Goal: Task Accomplishment & Management: Use online tool/utility

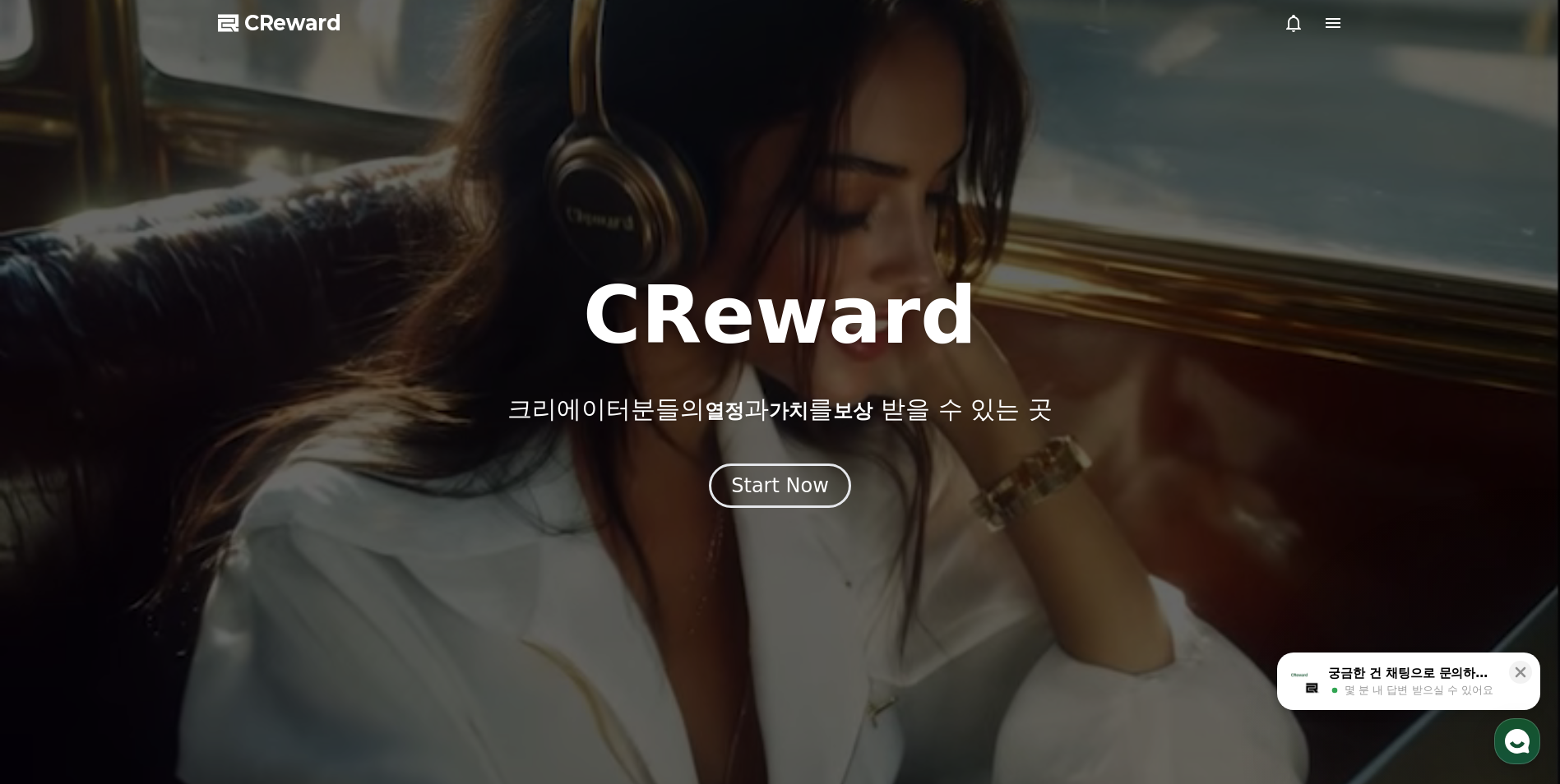
click at [817, 452] on div "CReward 크리에이터분들의 열정 과 가치 를 보상 받을 수 있는 곳 Start Now" at bounding box center [780, 392] width 1560 height 232
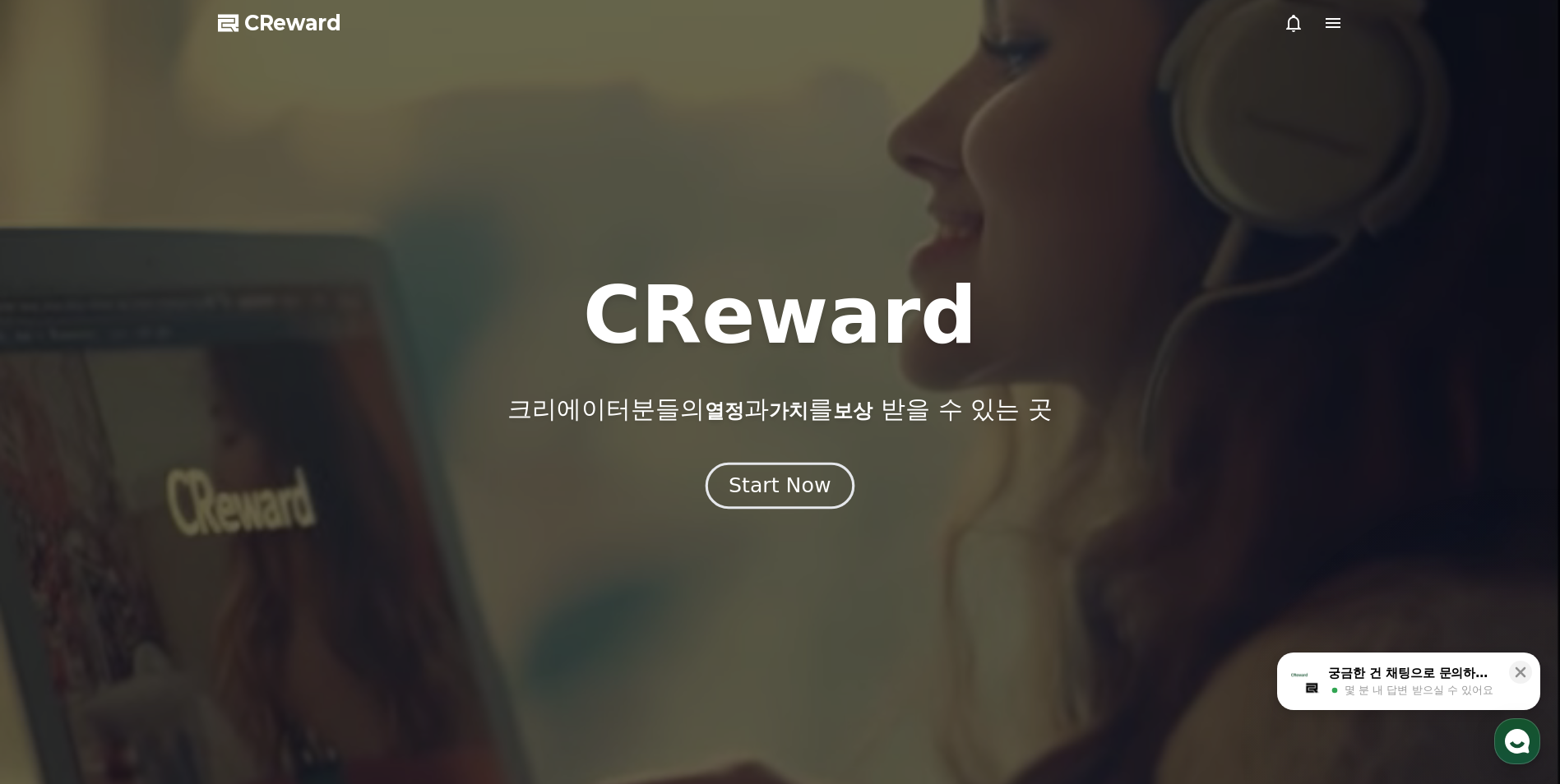
click at [817, 469] on button "Start Now" at bounding box center [780, 486] width 149 height 47
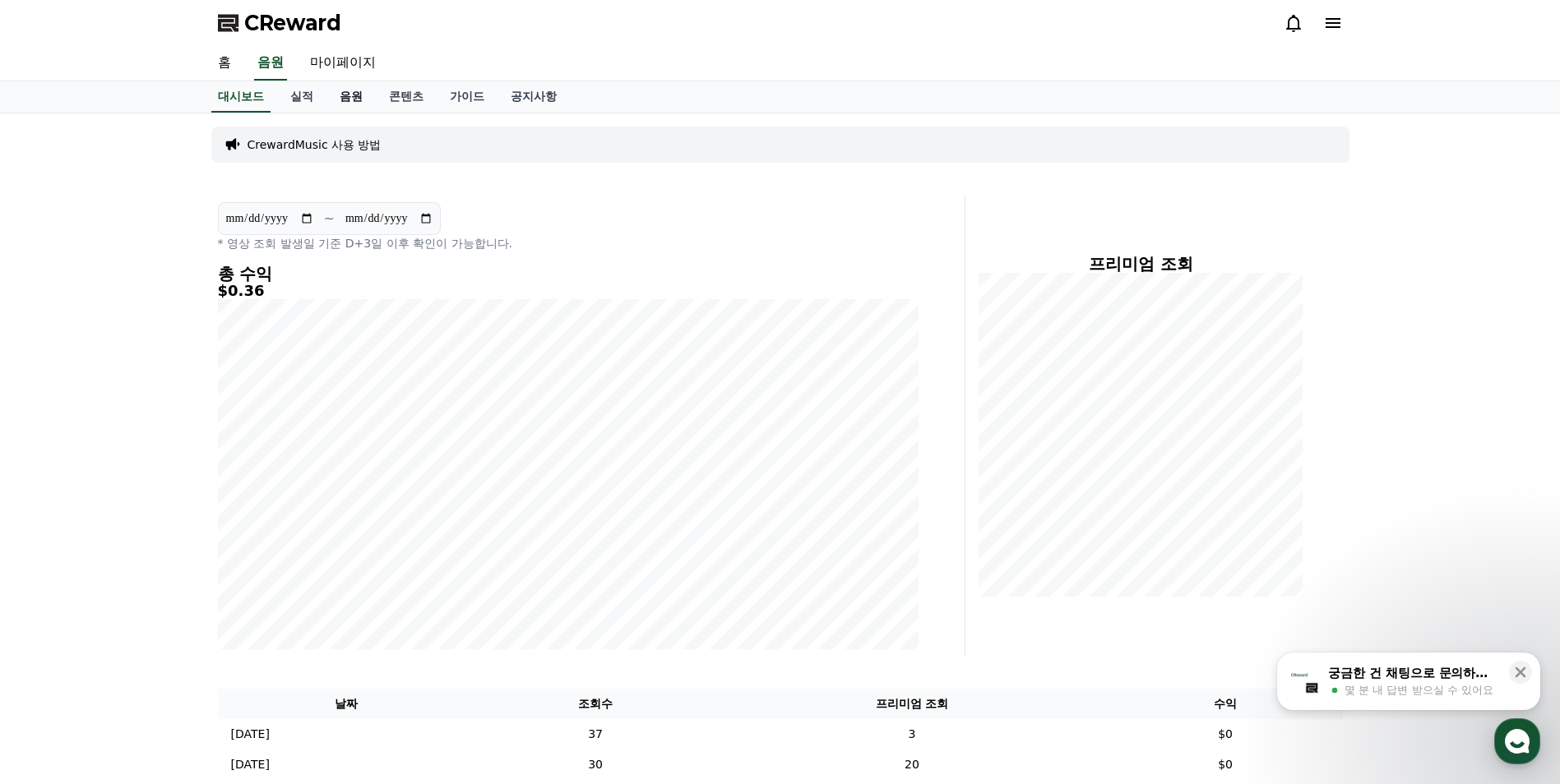
click at [350, 100] on link "음원" at bounding box center [351, 97] width 49 height 31
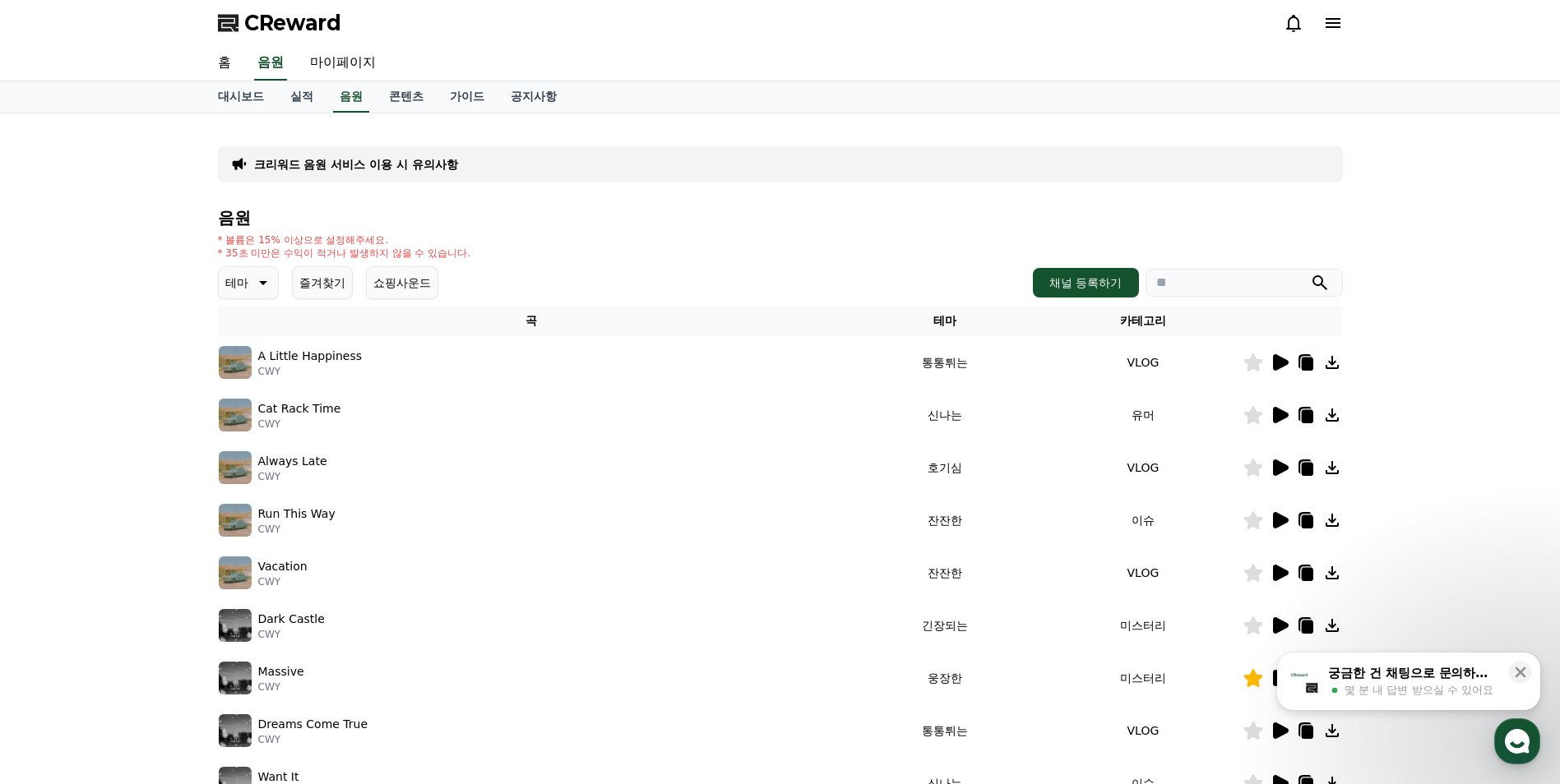
click at [263, 282] on icon at bounding box center [263, 283] width 8 height 4
click at [259, 330] on div "전체 환상적인 호기심 어두운 밝은 통통튀는 신나는 반전 웅장한 드라마틱 즐거움 분위기있는 EDM 그루브 슬픈 잔잔한 귀여운 감동적인 긴장되는 …" at bounding box center [256, 732] width 71 height 848
click at [295, 286] on button "즐겨찾기" at bounding box center [323, 282] width 61 height 32
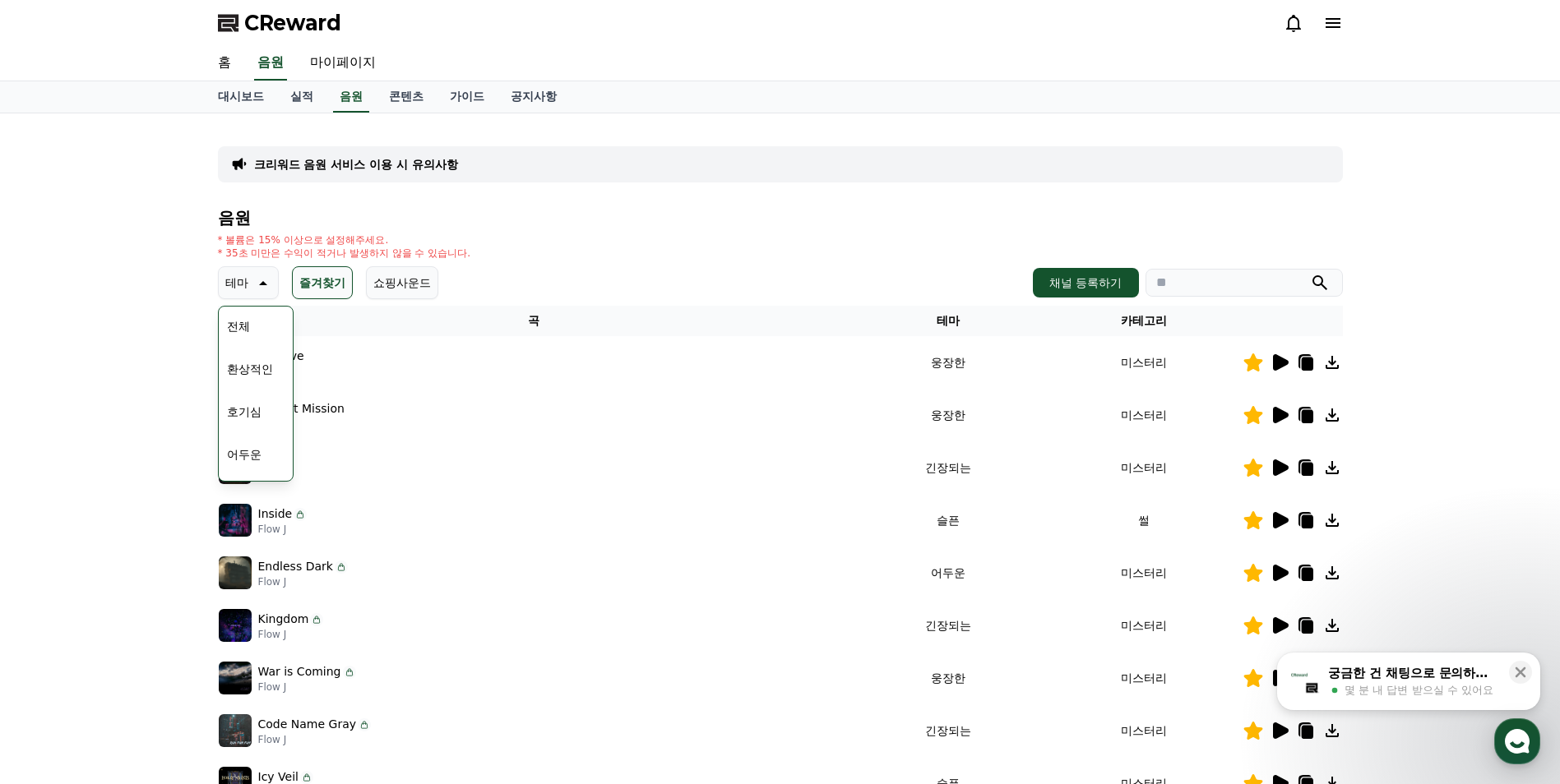
click at [570, 248] on div "* 볼륨은 15% 이상으로 설정해주세요. * 35초 미만은 수익이 적거나 발생하지 않을 수 있습니다." at bounding box center [780, 246] width 1125 height 27
click at [246, 323] on button "전체" at bounding box center [238, 326] width 36 height 36
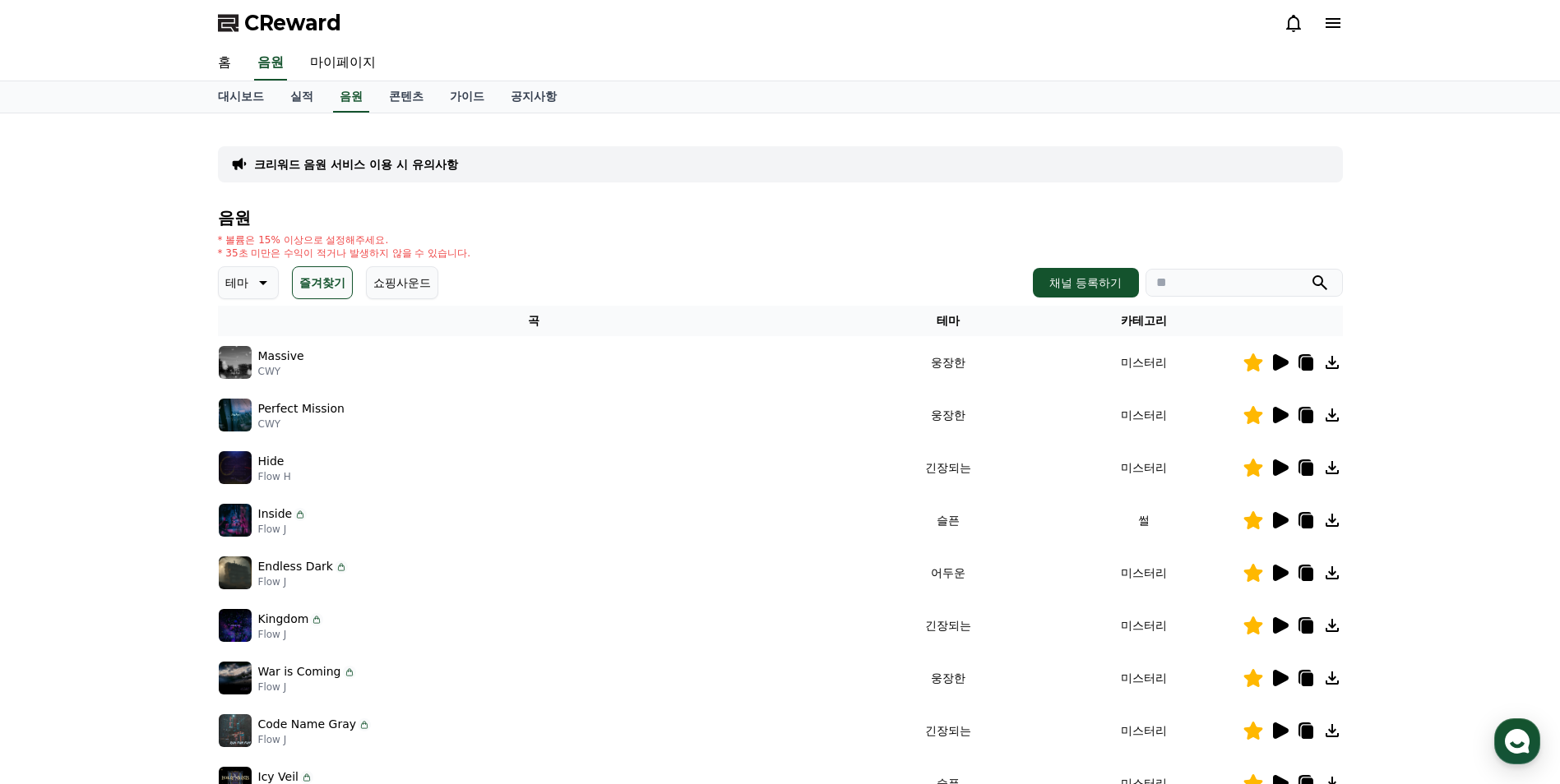
click at [361, 414] on div "Perfect Mission CWY" at bounding box center [534, 414] width 632 height 32
click at [1309, 420] on icon at bounding box center [1307, 416] width 12 height 13
